Goal: Task Accomplishment & Management: Use online tool/utility

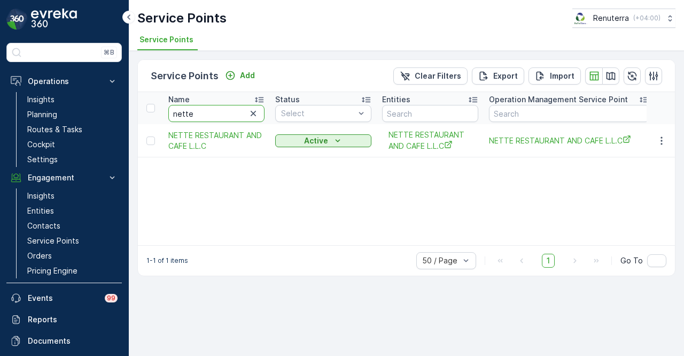
click at [206, 111] on input "nette" at bounding box center [216, 113] width 96 height 17
type input "n"
type input "north"
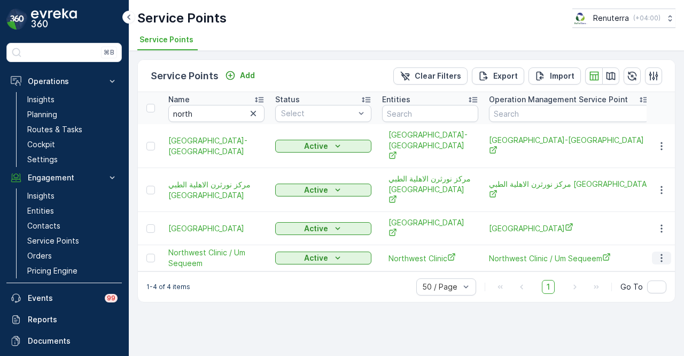
click at [663, 252] on icon "button" at bounding box center [662, 257] width 11 height 11
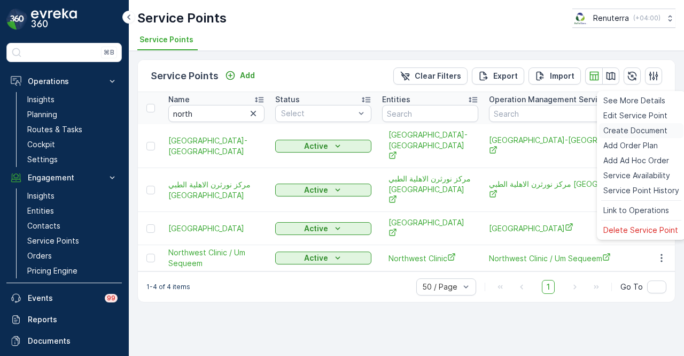
click at [654, 130] on span "Create Document" at bounding box center [636, 130] width 64 height 11
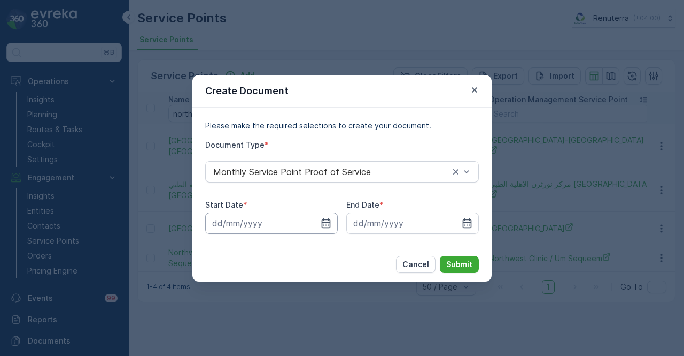
click at [312, 219] on input at bounding box center [271, 222] width 133 height 21
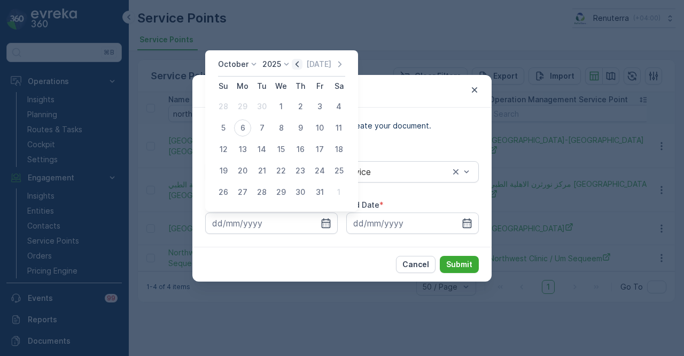
click at [298, 65] on icon "button" at bounding box center [297, 64] width 3 height 6
click at [239, 102] on div "1" at bounding box center [242, 106] width 17 height 17
type input "01.09.2025"
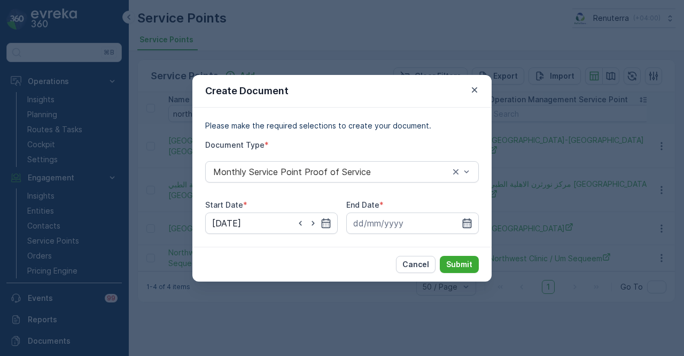
click at [468, 222] on icon "button" at bounding box center [467, 223] width 9 height 10
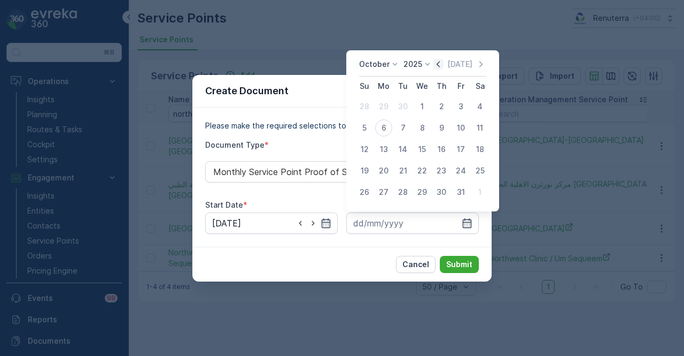
click at [438, 63] on icon "button" at bounding box center [438, 64] width 11 height 11
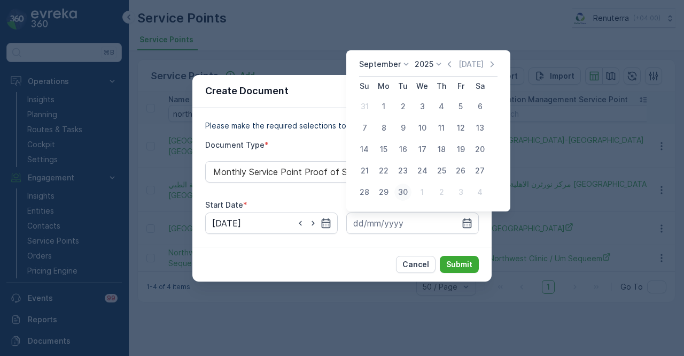
click at [402, 189] on div "30" at bounding box center [403, 191] width 17 height 17
type input "30.09.2025"
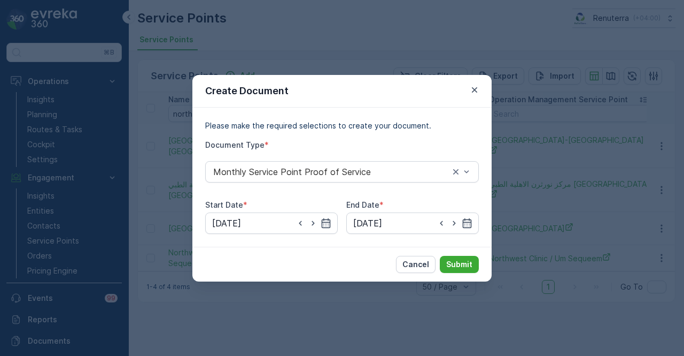
click at [446, 247] on div "Cancel Submit" at bounding box center [341, 263] width 299 height 35
click at [448, 254] on div "Cancel Submit" at bounding box center [341, 263] width 299 height 35
click at [450, 266] on p "Submit" at bounding box center [459, 264] width 26 height 11
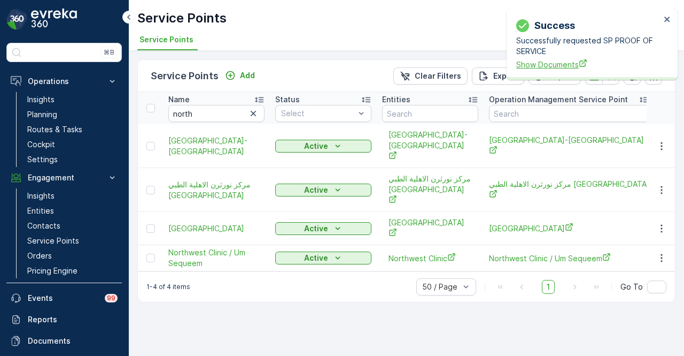
click at [545, 66] on span "Show Documents" at bounding box center [588, 64] width 144 height 11
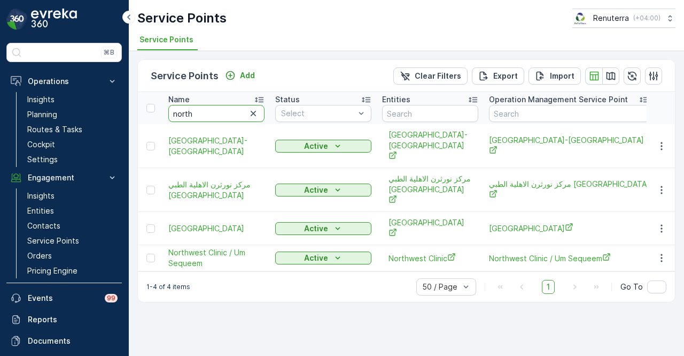
click at [218, 111] on input "north" at bounding box center [216, 113] width 96 height 17
type input "n"
type input "omega"
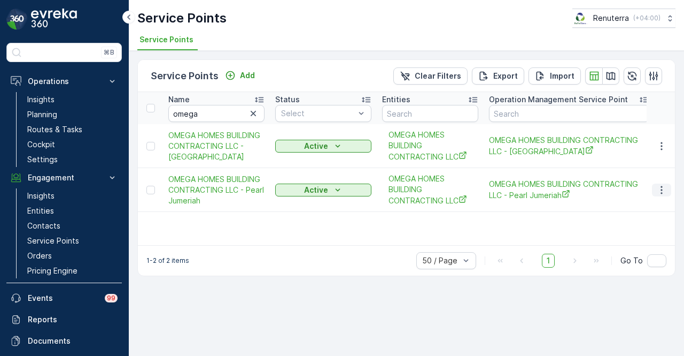
click at [659, 192] on icon "button" at bounding box center [662, 189] width 11 height 11
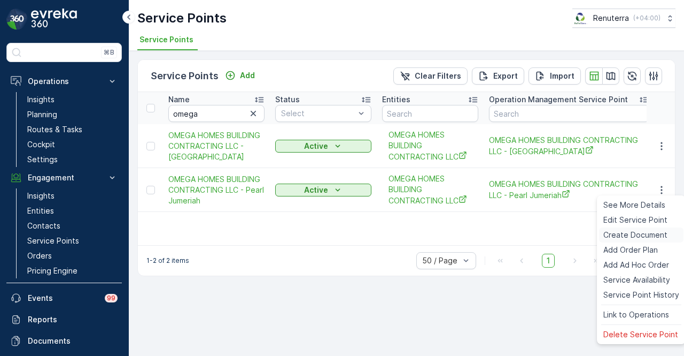
click at [657, 234] on span "Create Document" at bounding box center [636, 234] width 64 height 11
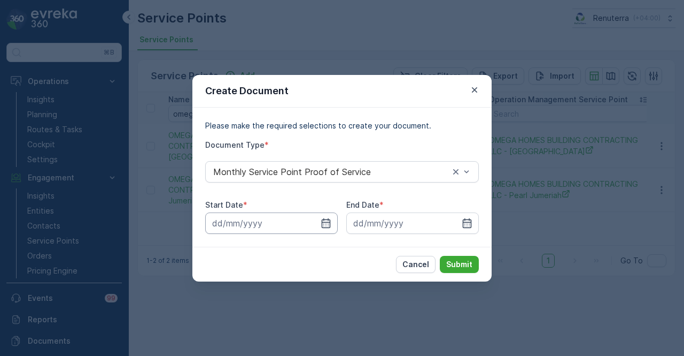
click at [337, 223] on input at bounding box center [271, 222] width 133 height 21
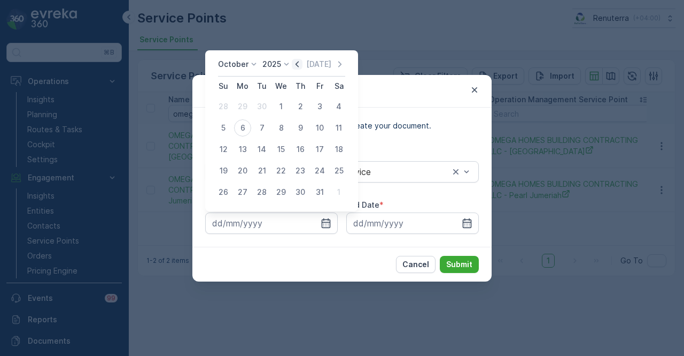
click at [298, 65] on icon "button" at bounding box center [297, 64] width 3 height 6
click at [244, 114] on div "1" at bounding box center [242, 106] width 17 height 17
type input "01.09.2025"
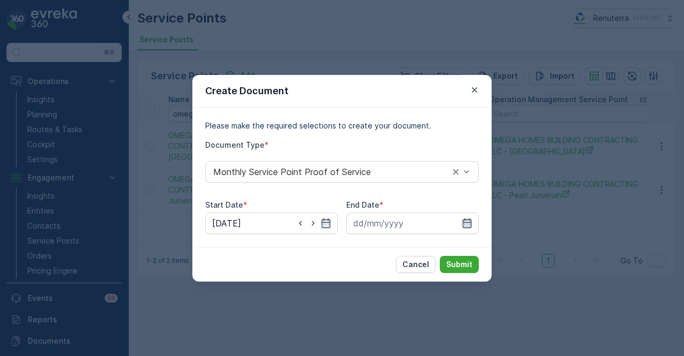
click at [470, 222] on icon "button" at bounding box center [467, 223] width 11 height 11
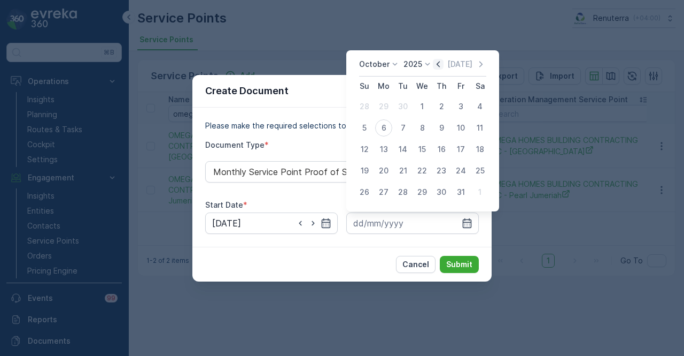
click at [440, 67] on icon "button" at bounding box center [438, 64] width 3 height 6
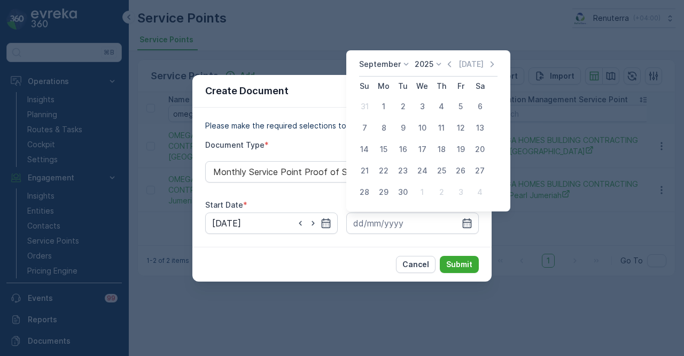
click at [410, 191] on div "30" at bounding box center [403, 191] width 17 height 17
type input "30.09.2025"
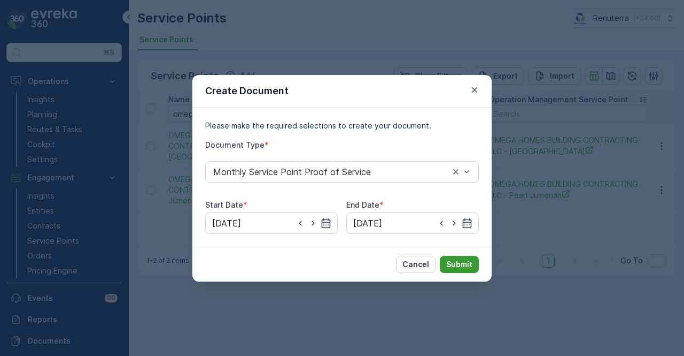
click at [450, 260] on p "Submit" at bounding box center [459, 264] width 26 height 11
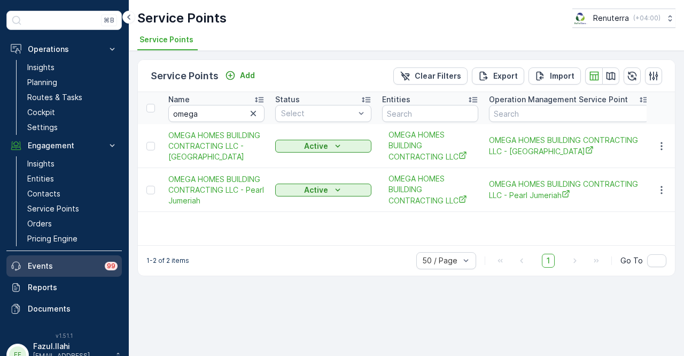
scroll to position [47, 0]
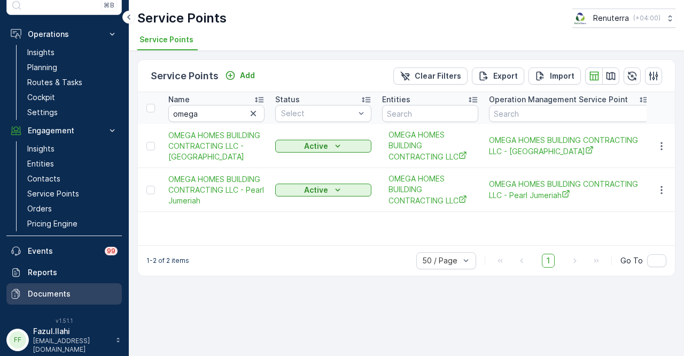
click at [68, 298] on link "Documents" at bounding box center [63, 293] width 115 height 21
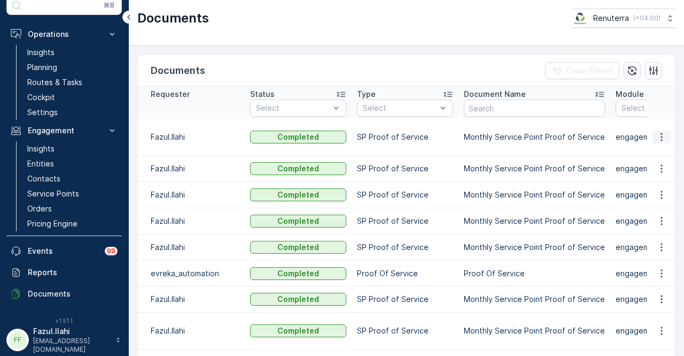
click at [668, 140] on button "button" at bounding box center [661, 136] width 19 height 13
click at [662, 161] on ul "See Details" at bounding box center [659, 151] width 54 height 19
click at [663, 158] on div "See Details" at bounding box center [659, 151] width 50 height 15
click at [91, 187] on link "Service Points" at bounding box center [72, 193] width 99 height 15
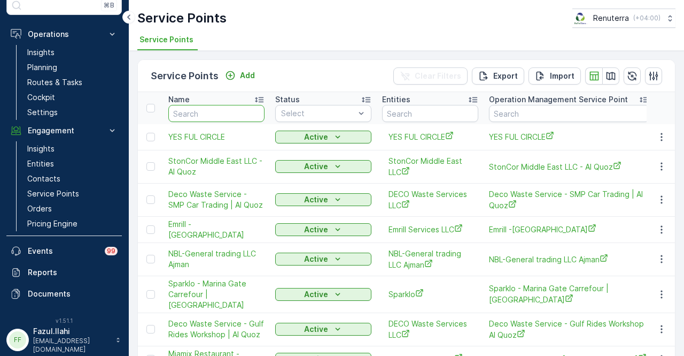
click at [223, 114] on input "text" at bounding box center [216, 113] width 96 height 17
type input "omni"
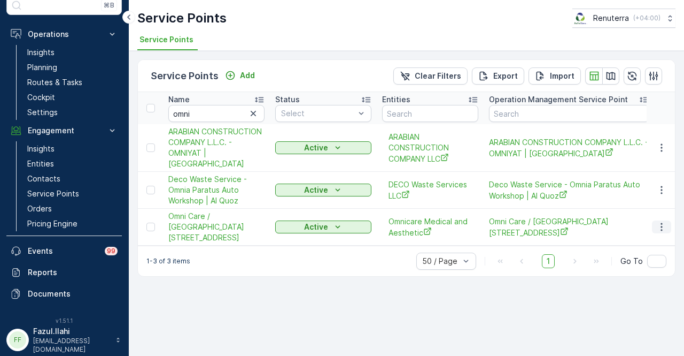
click at [658, 221] on icon "button" at bounding box center [662, 226] width 11 height 11
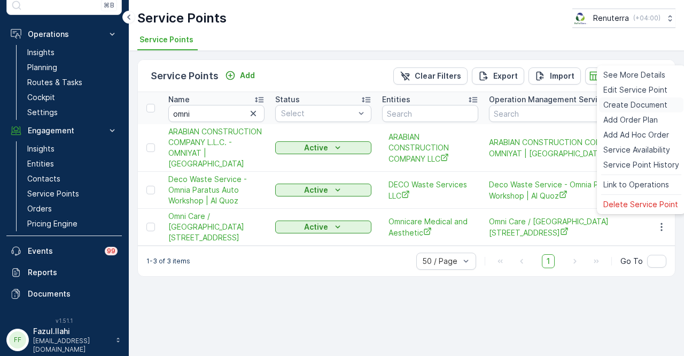
click at [634, 109] on span "Create Document" at bounding box center [636, 104] width 64 height 11
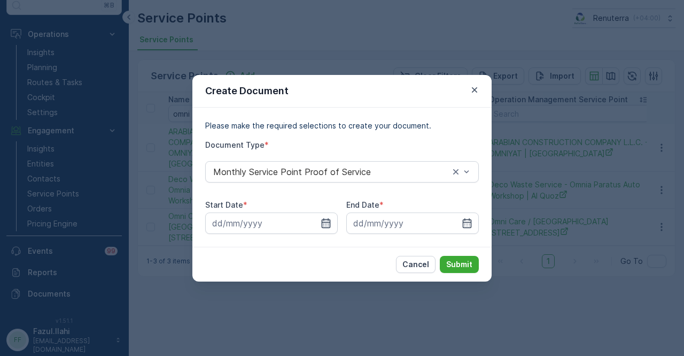
drag, startPoint x: 323, startPoint y: 226, endPoint x: 323, endPoint y: 218, distance: 8.6
click at [324, 226] on icon "button" at bounding box center [326, 223] width 11 height 11
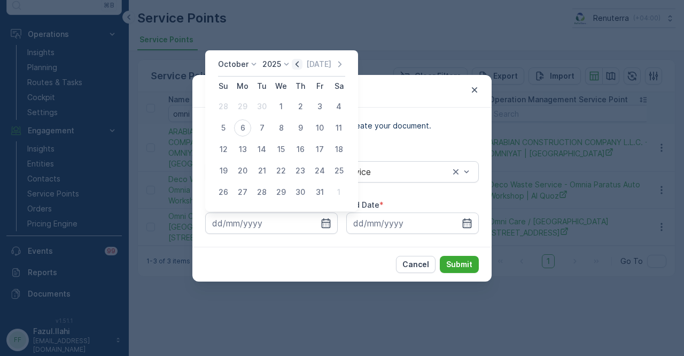
click at [297, 64] on icon "button" at bounding box center [297, 64] width 11 height 11
click at [249, 107] on div "1" at bounding box center [242, 106] width 17 height 17
type input "01.09.2025"
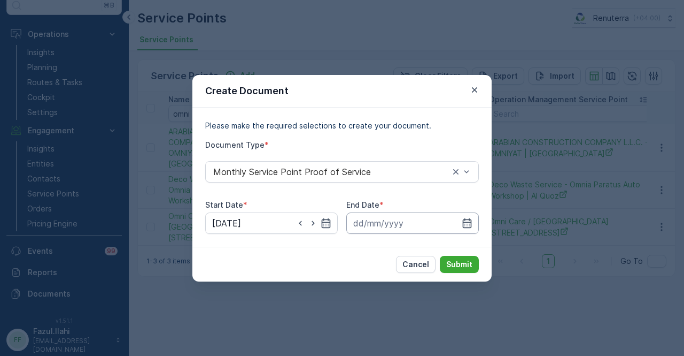
click at [462, 223] on icon "button" at bounding box center [467, 223] width 11 height 11
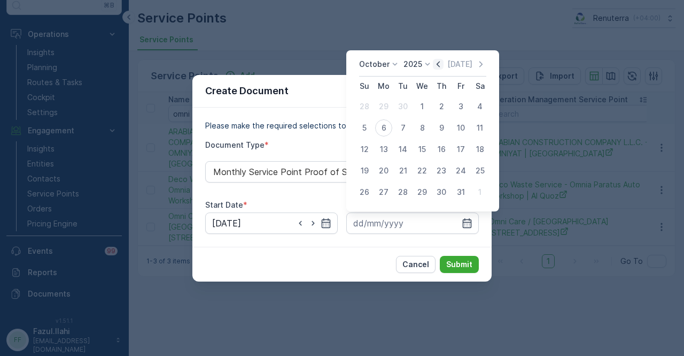
click at [439, 60] on icon "button" at bounding box center [438, 64] width 11 height 11
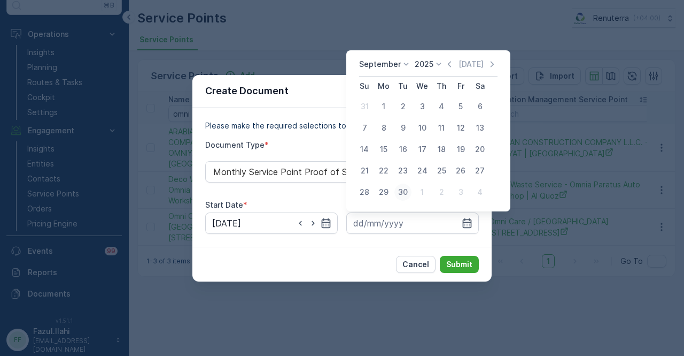
click at [399, 197] on div "30" at bounding box center [403, 191] width 17 height 17
type input "30.09.2025"
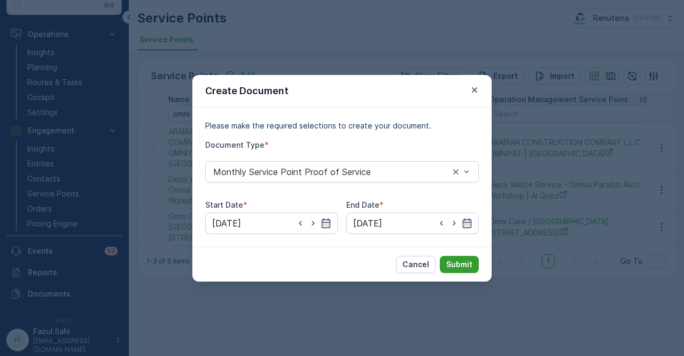
click at [455, 261] on p "Submit" at bounding box center [459, 264] width 26 height 11
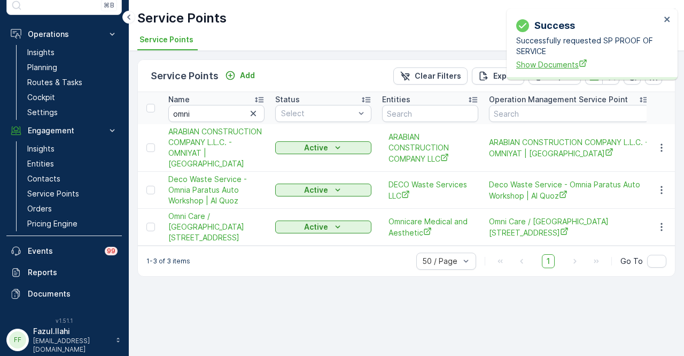
click at [542, 60] on span "Show Documents" at bounding box center [588, 64] width 144 height 11
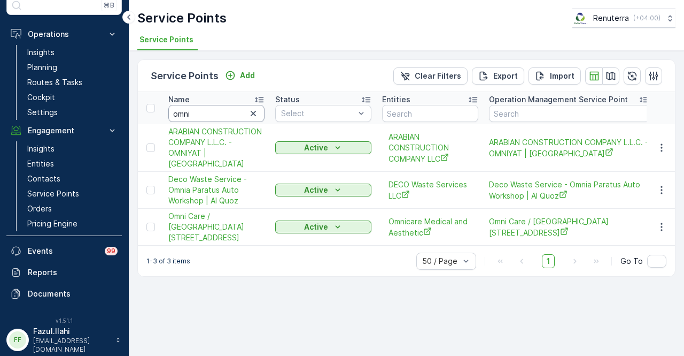
click at [206, 107] on input "omni" at bounding box center [216, 113] width 96 height 17
type input "o"
type input "medplam"
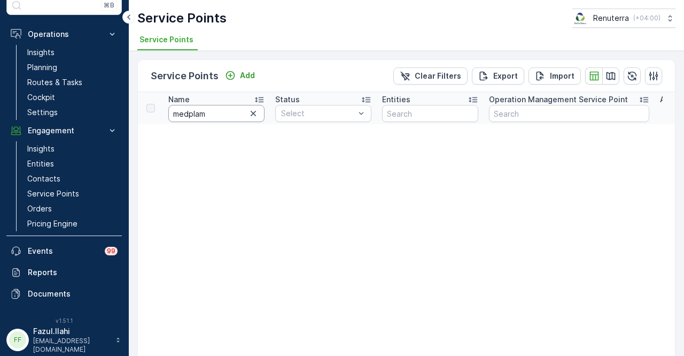
click at [188, 116] on input "medplam" at bounding box center [216, 113] width 96 height 17
type input "med plam"
click at [190, 114] on input "med plam" at bounding box center [216, 113] width 96 height 17
type input "medplam"
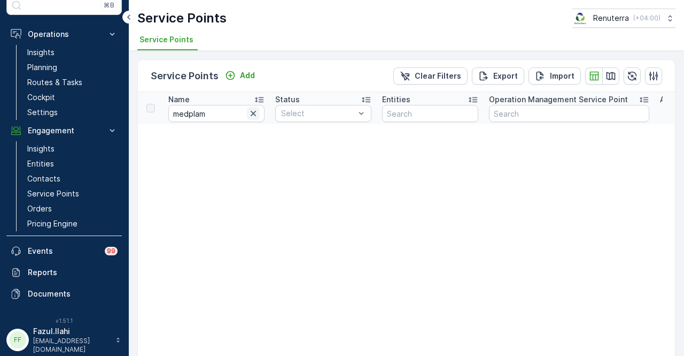
click at [256, 112] on icon "button" at bounding box center [253, 113] width 11 height 11
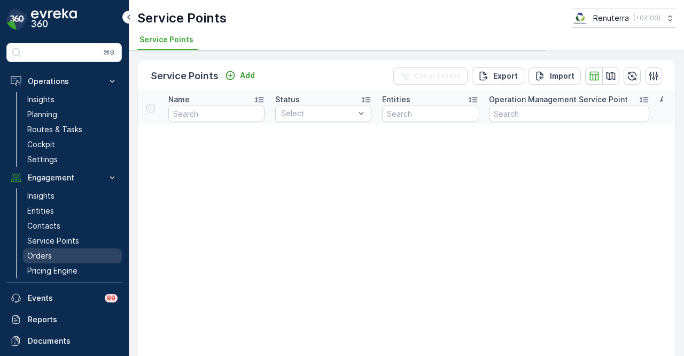
click at [71, 248] on link "Orders" at bounding box center [72, 255] width 99 height 15
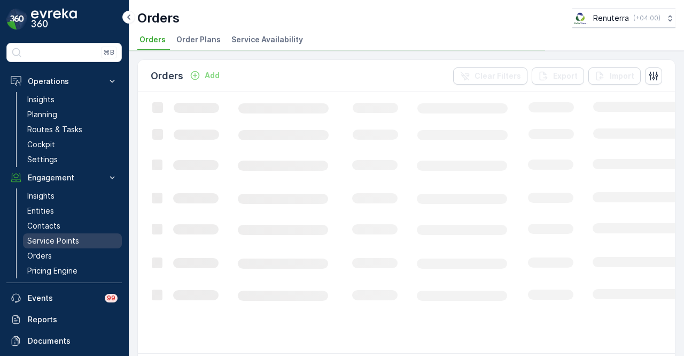
click at [78, 242] on p "Service Points" at bounding box center [53, 240] width 52 height 11
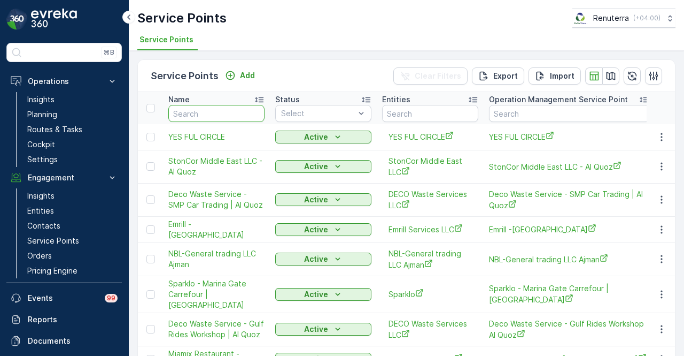
click at [212, 110] on input "text" at bounding box center [216, 113] width 96 height 17
paste input "MedPam Clinic"
type input "MedPam Clinic"
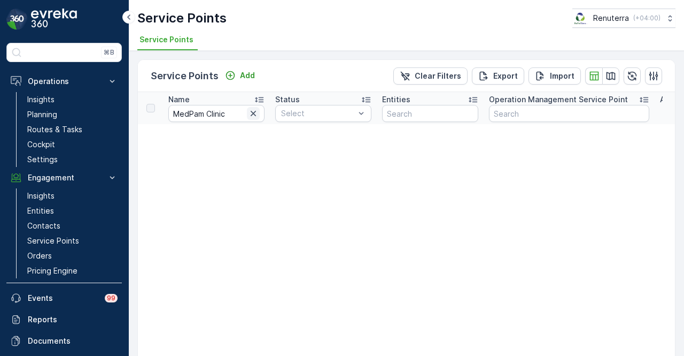
click at [254, 114] on icon "button" at bounding box center [253, 113] width 5 height 5
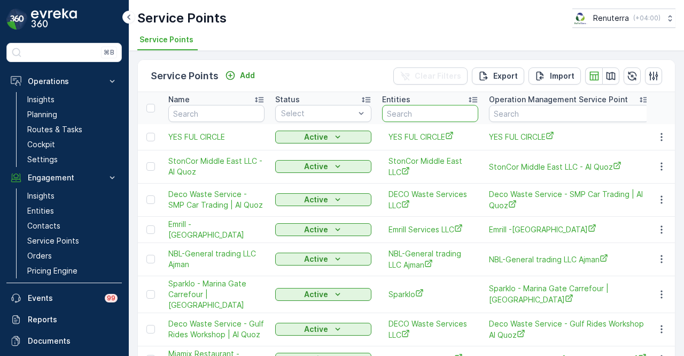
type input "MEDPALM"
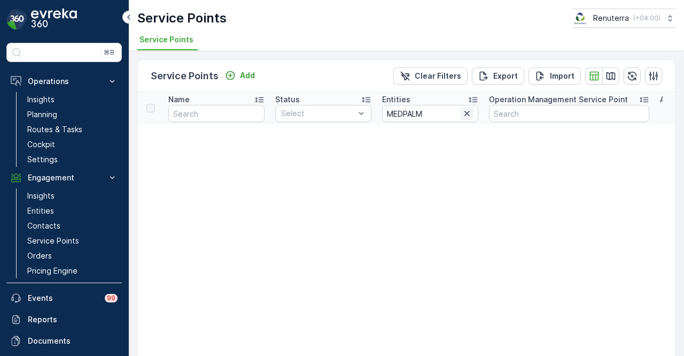
click at [473, 114] on button "button" at bounding box center [467, 113] width 13 height 13
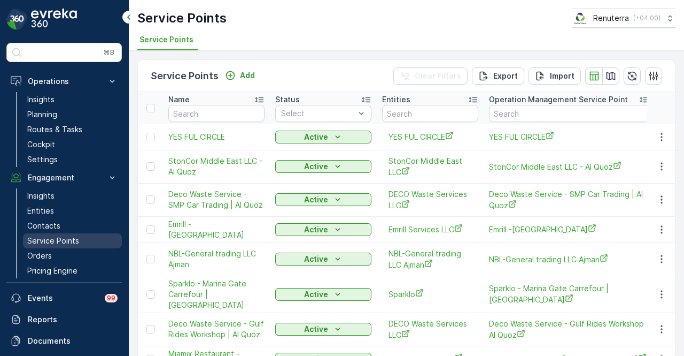
click at [96, 233] on link "Service Points" at bounding box center [72, 240] width 99 height 15
click at [203, 114] on input "text" at bounding box center [216, 113] width 96 height 17
type input "med"
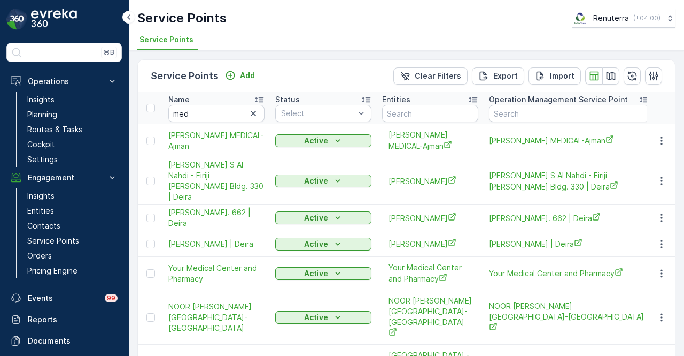
drag, startPoint x: 258, startPoint y: 114, endPoint x: 217, endPoint y: 117, distance: 41.8
click at [259, 114] on button "button" at bounding box center [253, 113] width 13 height 13
click at [206, 117] on input "text" at bounding box center [216, 113] width 96 height 17
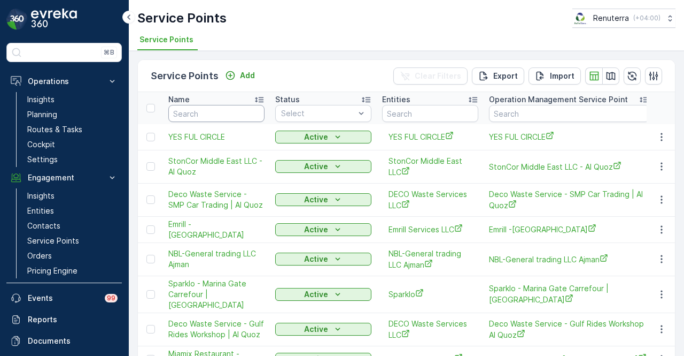
click at [206, 117] on input "text" at bounding box center [216, 113] width 96 height 17
type input "plam"
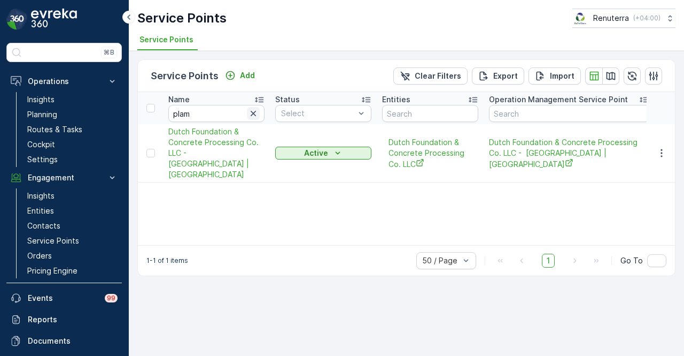
click at [257, 112] on icon "button" at bounding box center [253, 113] width 11 height 11
click at [35, 238] on p "Service Points" at bounding box center [53, 240] width 52 height 11
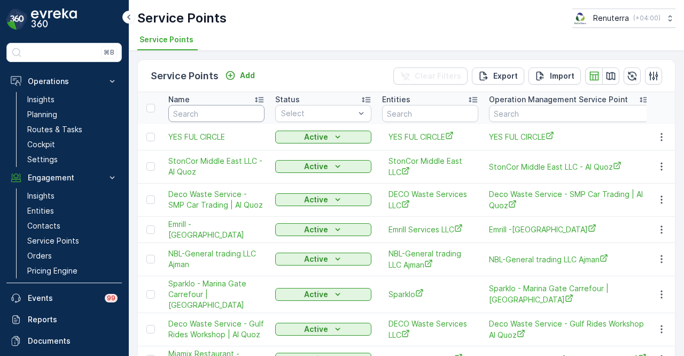
click at [231, 112] on input "text" at bounding box center [216, 113] width 96 height 17
type input "med"
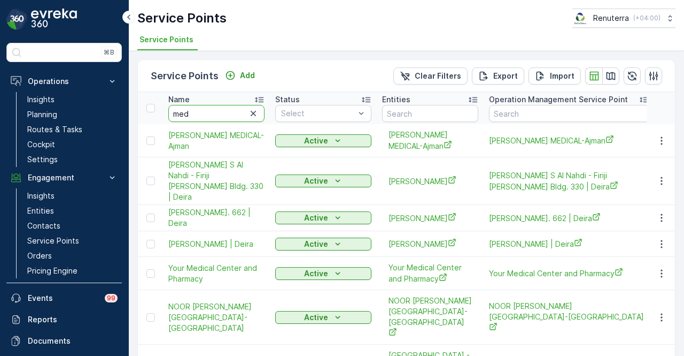
click at [209, 109] on input "med" at bounding box center [216, 113] width 96 height 17
type input "medpam"
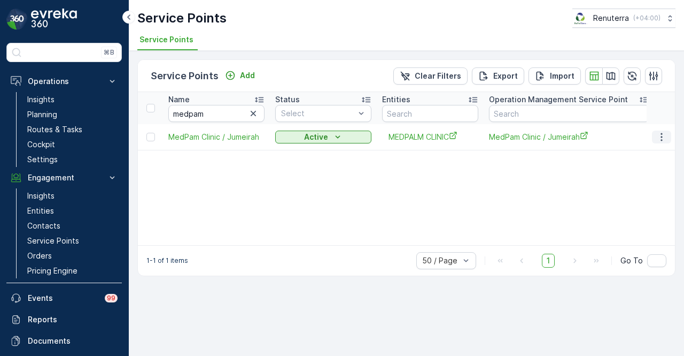
click at [664, 134] on icon "button" at bounding box center [662, 137] width 11 height 11
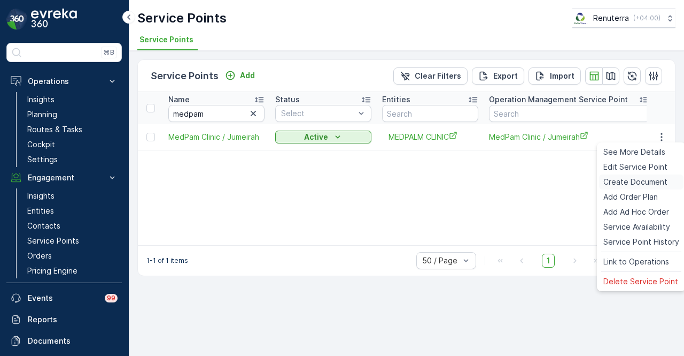
click at [655, 181] on span "Create Document" at bounding box center [636, 181] width 64 height 11
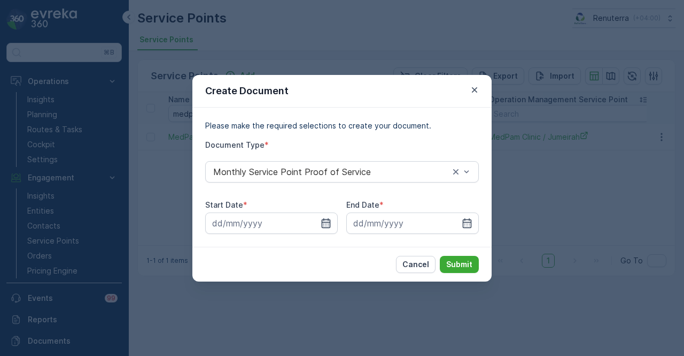
drag, startPoint x: 321, startPoint y: 223, endPoint x: 321, endPoint y: 216, distance: 7.5
click at [321, 223] on icon "button" at bounding box center [326, 223] width 11 height 11
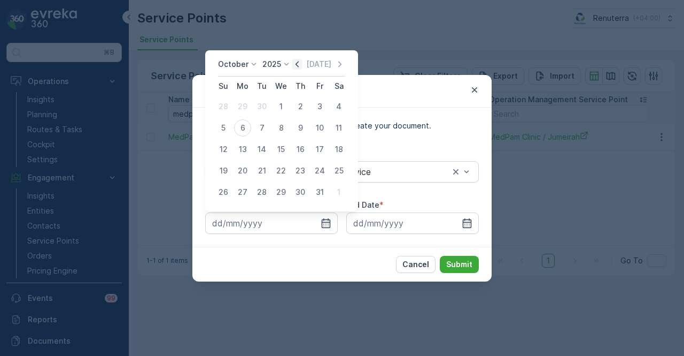
click at [296, 67] on icon "button" at bounding box center [297, 64] width 11 height 11
click at [244, 112] on div "1" at bounding box center [242, 106] width 17 height 17
type input "01.09.2025"
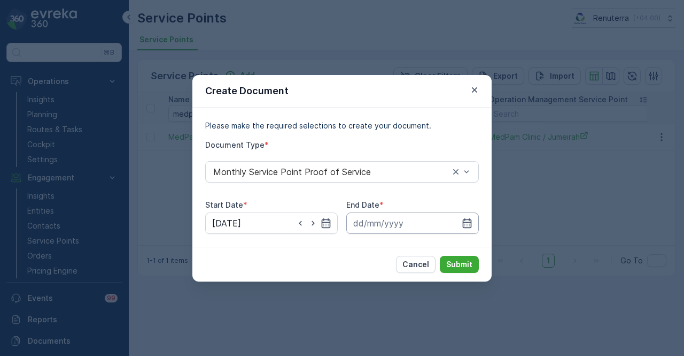
click at [477, 226] on input at bounding box center [412, 222] width 133 height 21
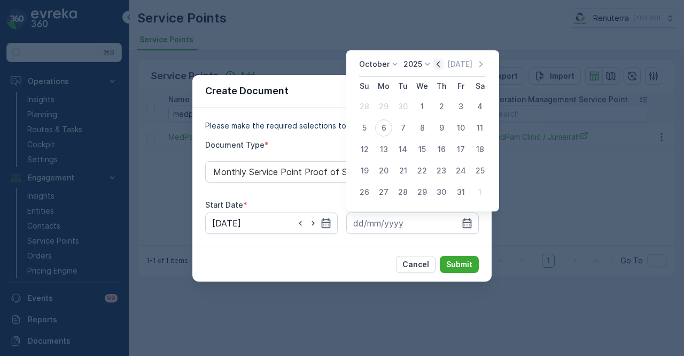
click at [440, 62] on icon "button" at bounding box center [438, 64] width 11 height 11
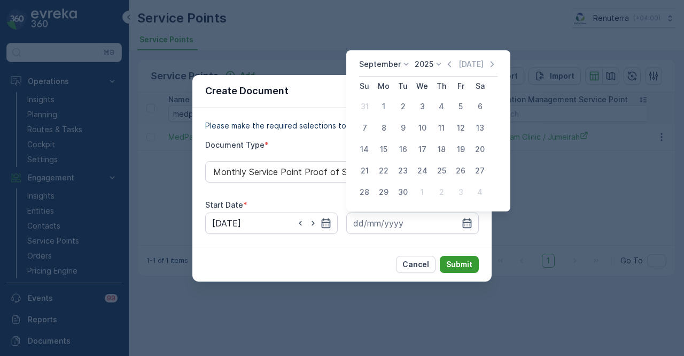
drag, startPoint x: 402, startPoint y: 187, endPoint x: 449, endPoint y: 257, distance: 83.6
click at [402, 188] on div "30" at bounding box center [403, 191] width 17 height 17
type input "30.09.2025"
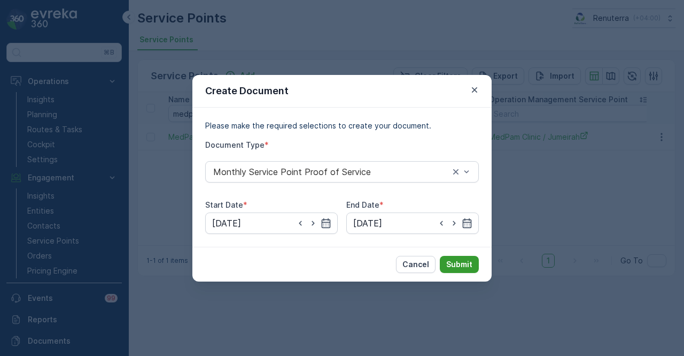
click at [459, 268] on p "Submit" at bounding box center [459, 264] width 26 height 11
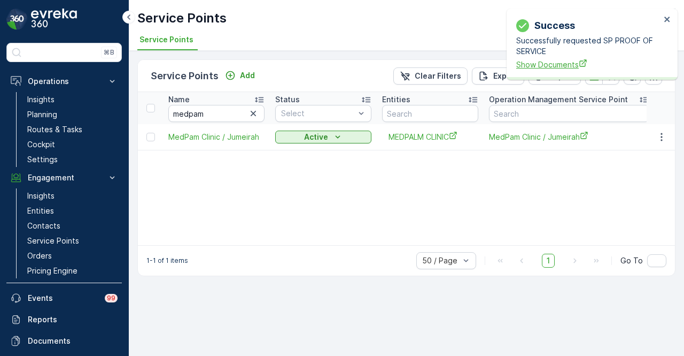
click at [523, 67] on span "Show Documents" at bounding box center [588, 64] width 144 height 11
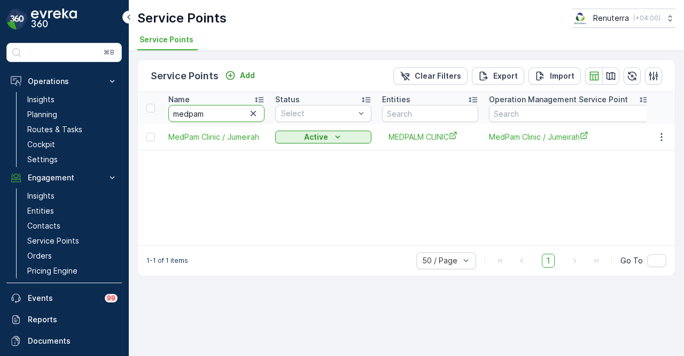
click at [234, 112] on input "medpam" at bounding box center [216, 113] width 96 height 17
type input "m"
type input "r a f"
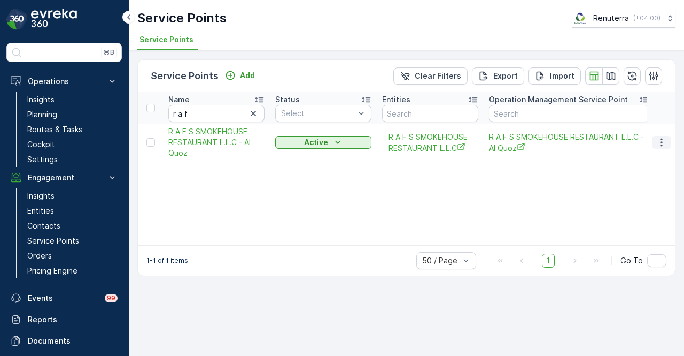
click at [665, 140] on icon "button" at bounding box center [662, 142] width 11 height 11
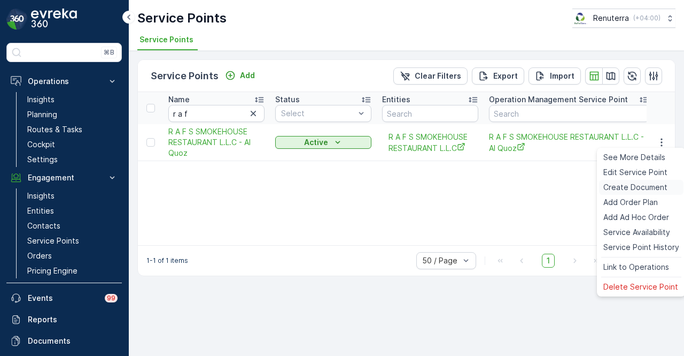
click at [656, 186] on span "Create Document" at bounding box center [636, 187] width 64 height 11
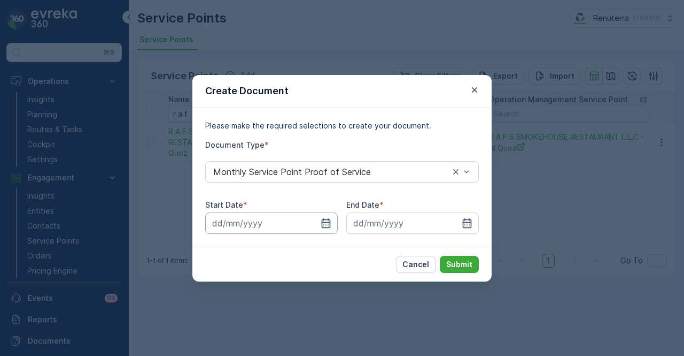
click at [320, 222] on input at bounding box center [271, 222] width 133 height 21
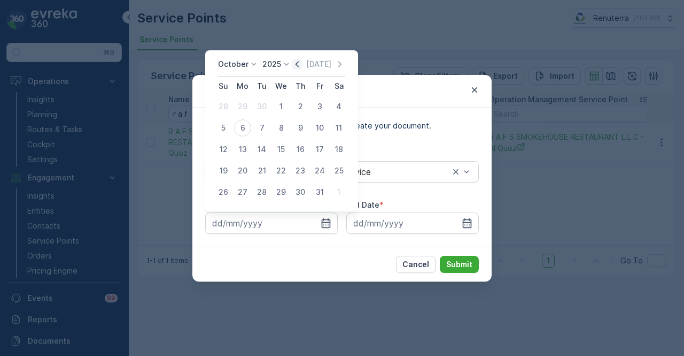
click at [298, 66] on icon "button" at bounding box center [297, 64] width 11 height 11
click at [247, 111] on div "1" at bounding box center [242, 106] width 17 height 17
type input "01.09.2025"
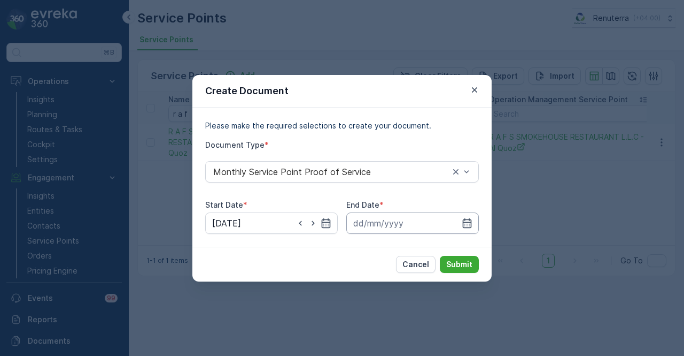
click at [475, 224] on input at bounding box center [412, 222] width 133 height 21
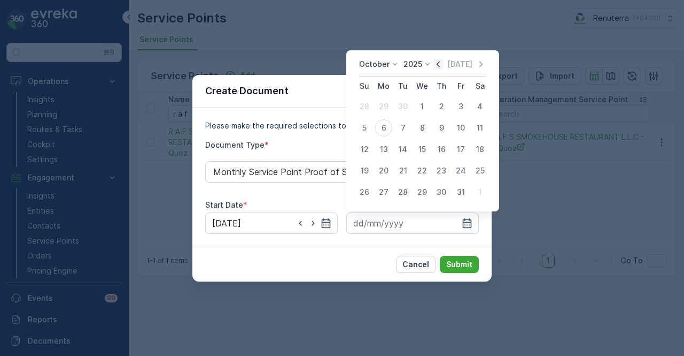
click at [440, 69] on icon "button" at bounding box center [438, 64] width 11 height 11
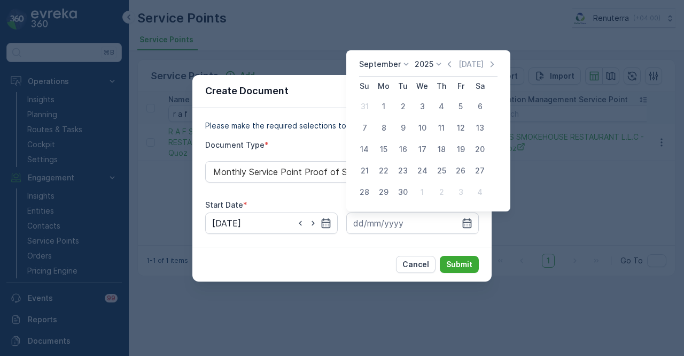
drag, startPoint x: 404, startPoint y: 197, endPoint x: 445, endPoint y: 246, distance: 64.2
click at [404, 197] on div "30" at bounding box center [403, 191] width 17 height 17
type input "30.09.2025"
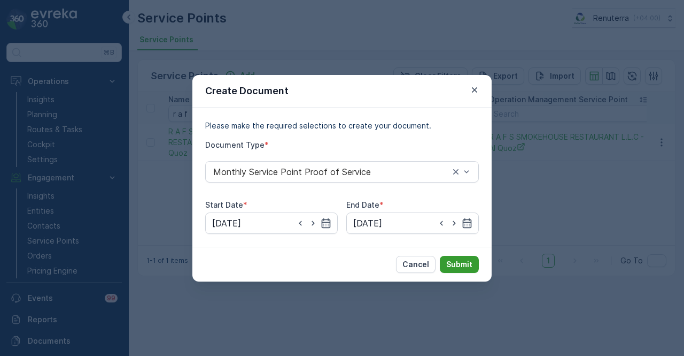
click at [453, 261] on p "Submit" at bounding box center [459, 264] width 26 height 11
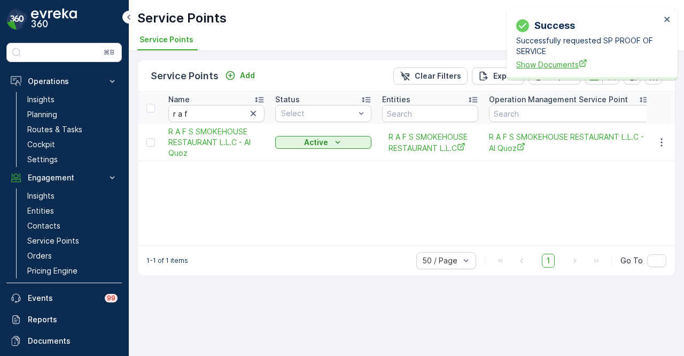
click at [534, 63] on span "Show Documents" at bounding box center [588, 64] width 144 height 11
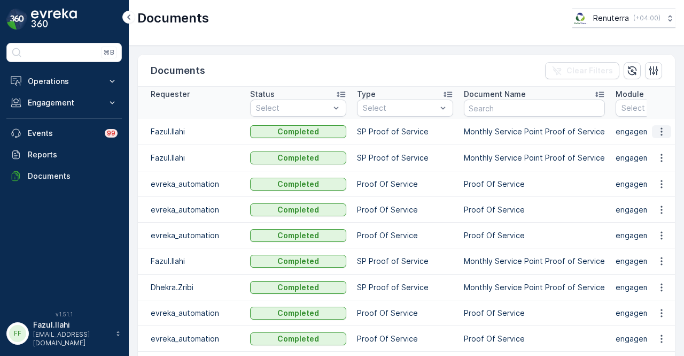
click at [661, 130] on icon "button" at bounding box center [662, 131] width 11 height 11
click at [660, 146] on span "See Details" at bounding box center [658, 146] width 41 height 11
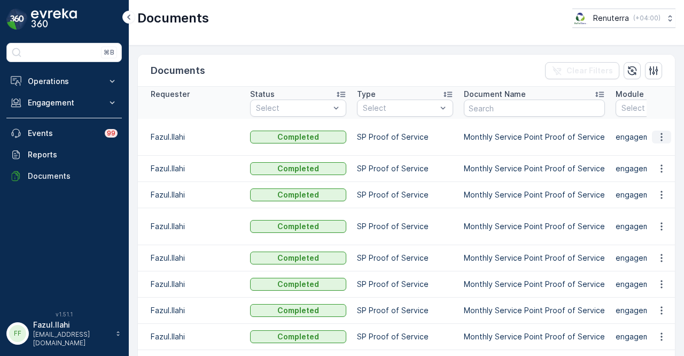
click at [652, 134] on button "button" at bounding box center [661, 136] width 19 height 13
click at [652, 146] on span "See Details" at bounding box center [658, 146] width 41 height 11
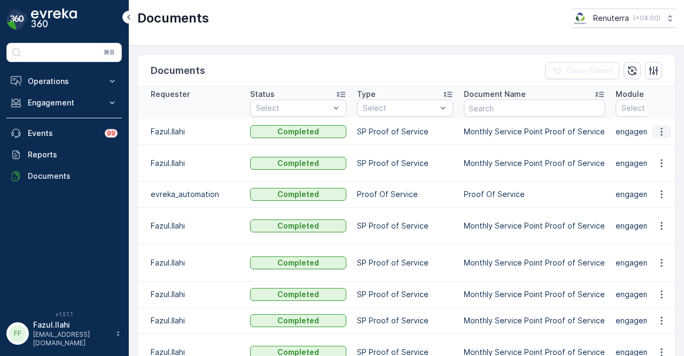
click at [665, 132] on button "button" at bounding box center [661, 131] width 19 height 13
click at [662, 143] on span "See Details" at bounding box center [658, 146] width 41 height 11
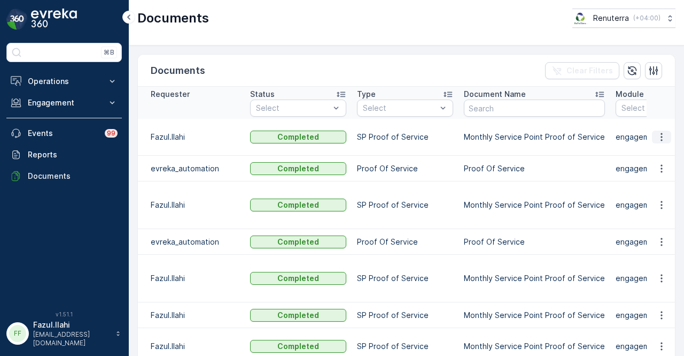
click at [662, 137] on icon "button" at bounding box center [662, 137] width 11 height 11
drag, startPoint x: 662, startPoint y: 138, endPoint x: 660, endPoint y: 151, distance: 13.1
click at [660, 151] on span "See Details" at bounding box center [658, 151] width 41 height 11
click at [657, 141] on icon "button" at bounding box center [662, 137] width 11 height 11
click at [656, 151] on span "See Details" at bounding box center [658, 151] width 41 height 11
